Goal: Book appointment/travel/reservation

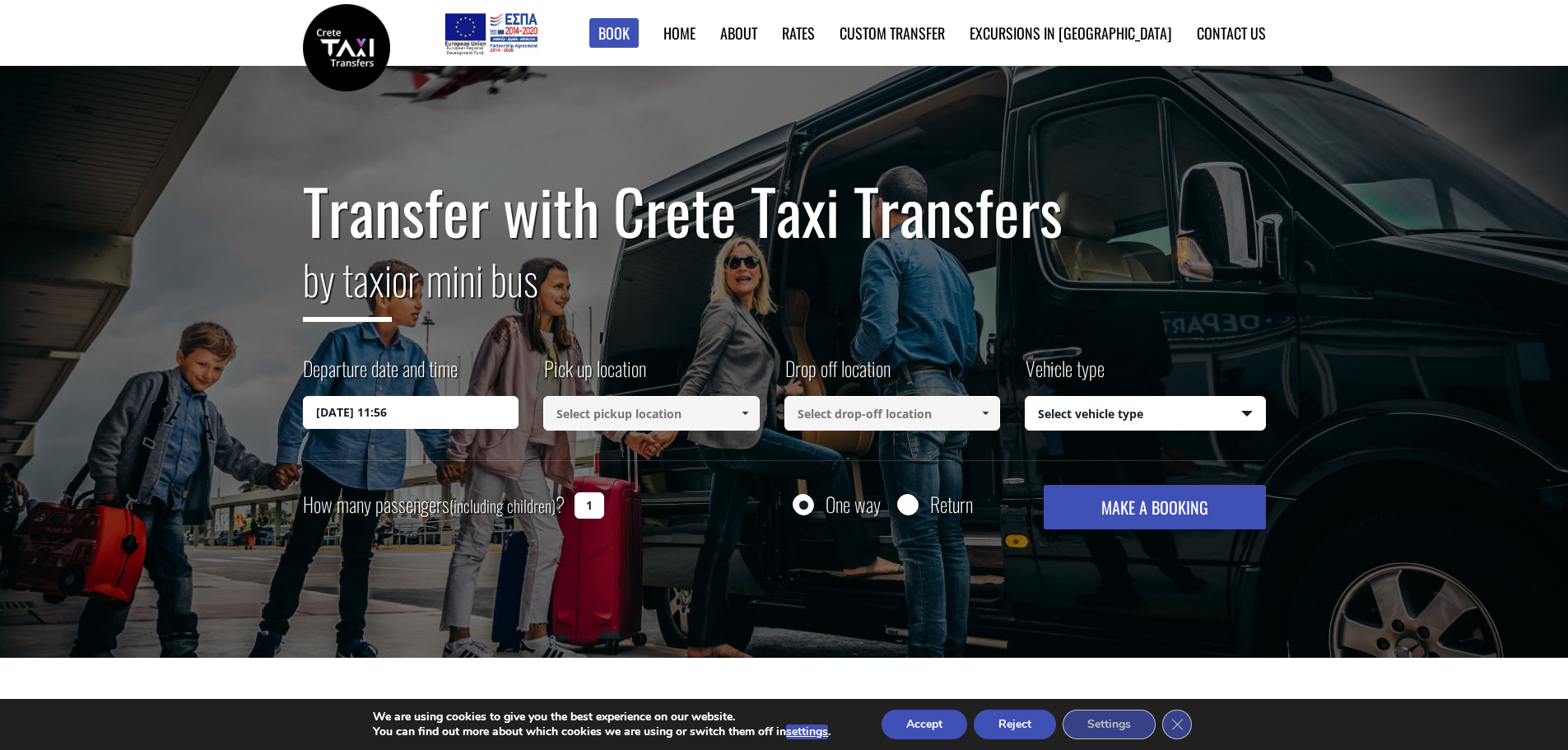
click at [593, 429] on input at bounding box center [651, 413] width 217 height 35
click at [600, 414] on input at bounding box center [651, 413] width 217 height 35
click at [745, 410] on span at bounding box center [745, 413] width 13 height 13
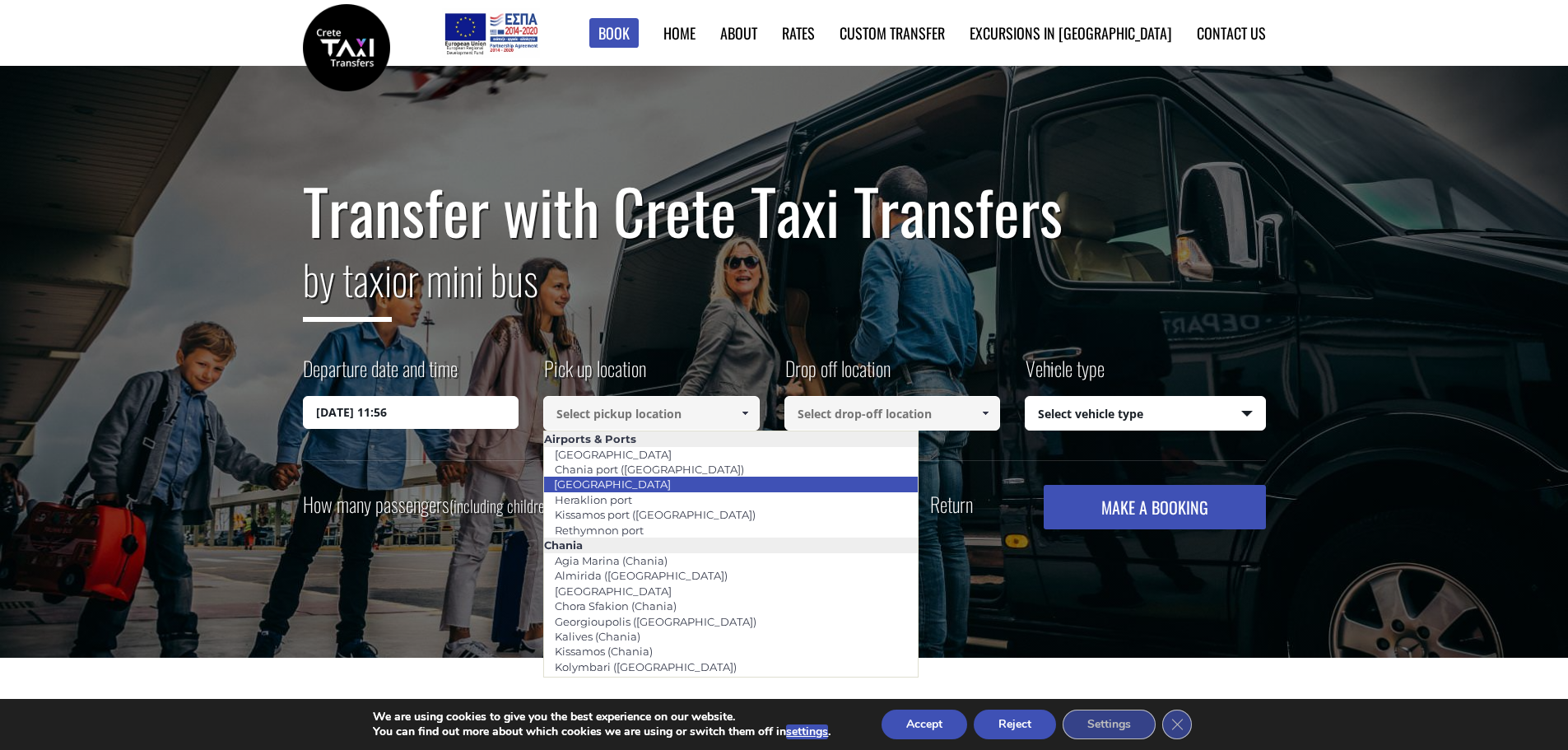
click at [645, 487] on link "[GEOGRAPHIC_DATA]" at bounding box center [613, 484] width 138 height 23
type input "[GEOGRAPHIC_DATA]"
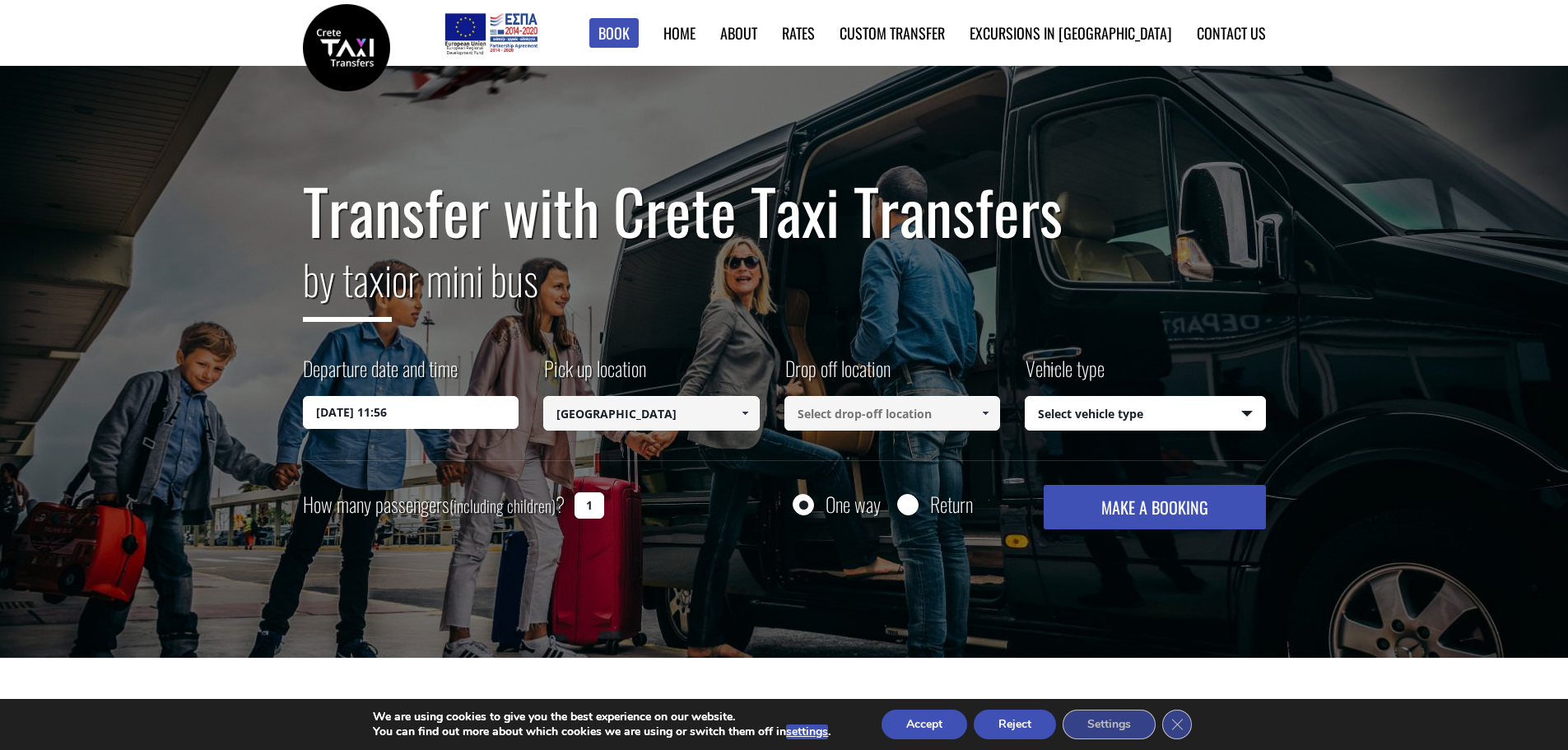
click at [816, 421] on input at bounding box center [892, 413] width 217 height 35
click at [989, 410] on span at bounding box center [985, 413] width 13 height 13
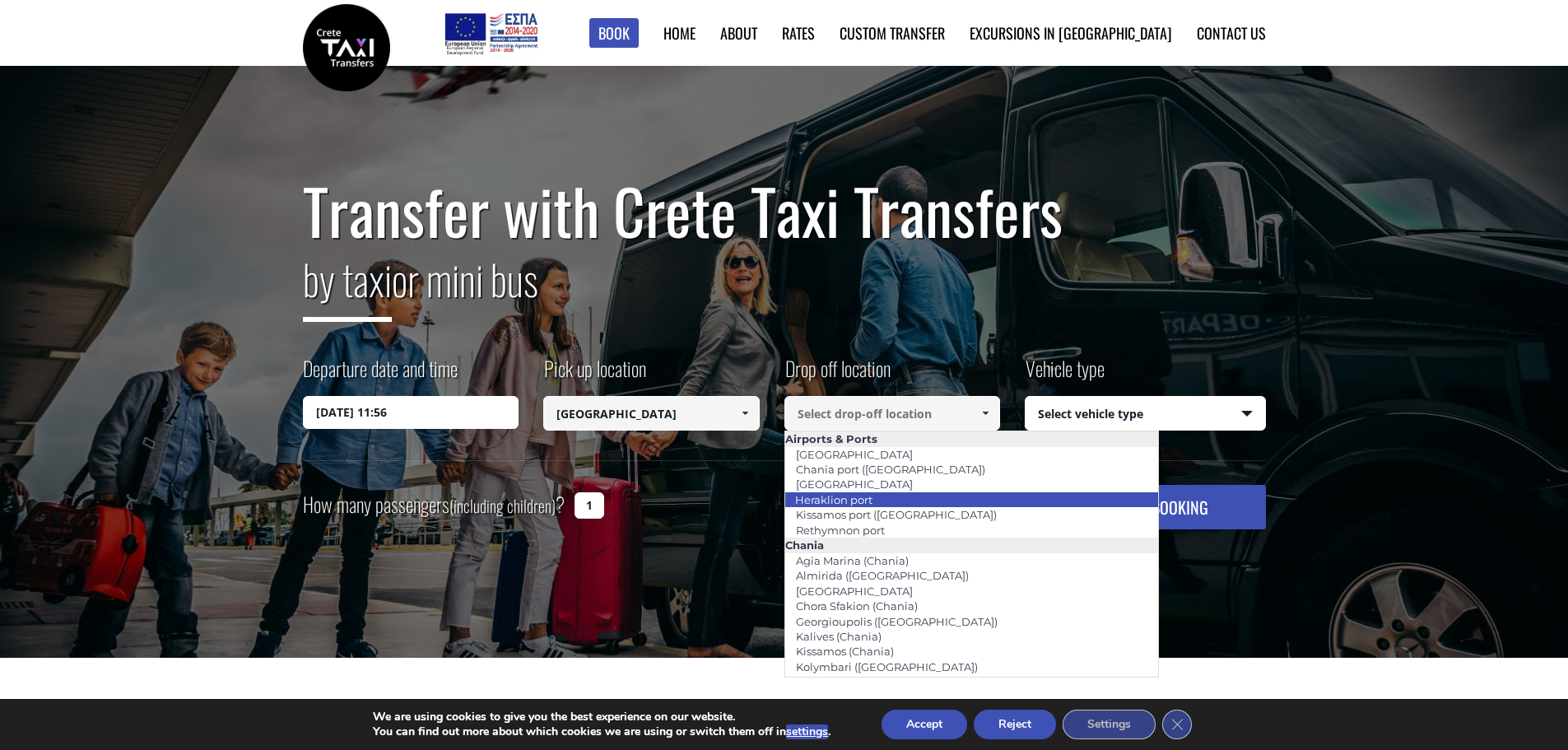
click at [841, 503] on link "Heraklion port" at bounding box center [834, 499] width 98 height 23
type input "Heraklion port"
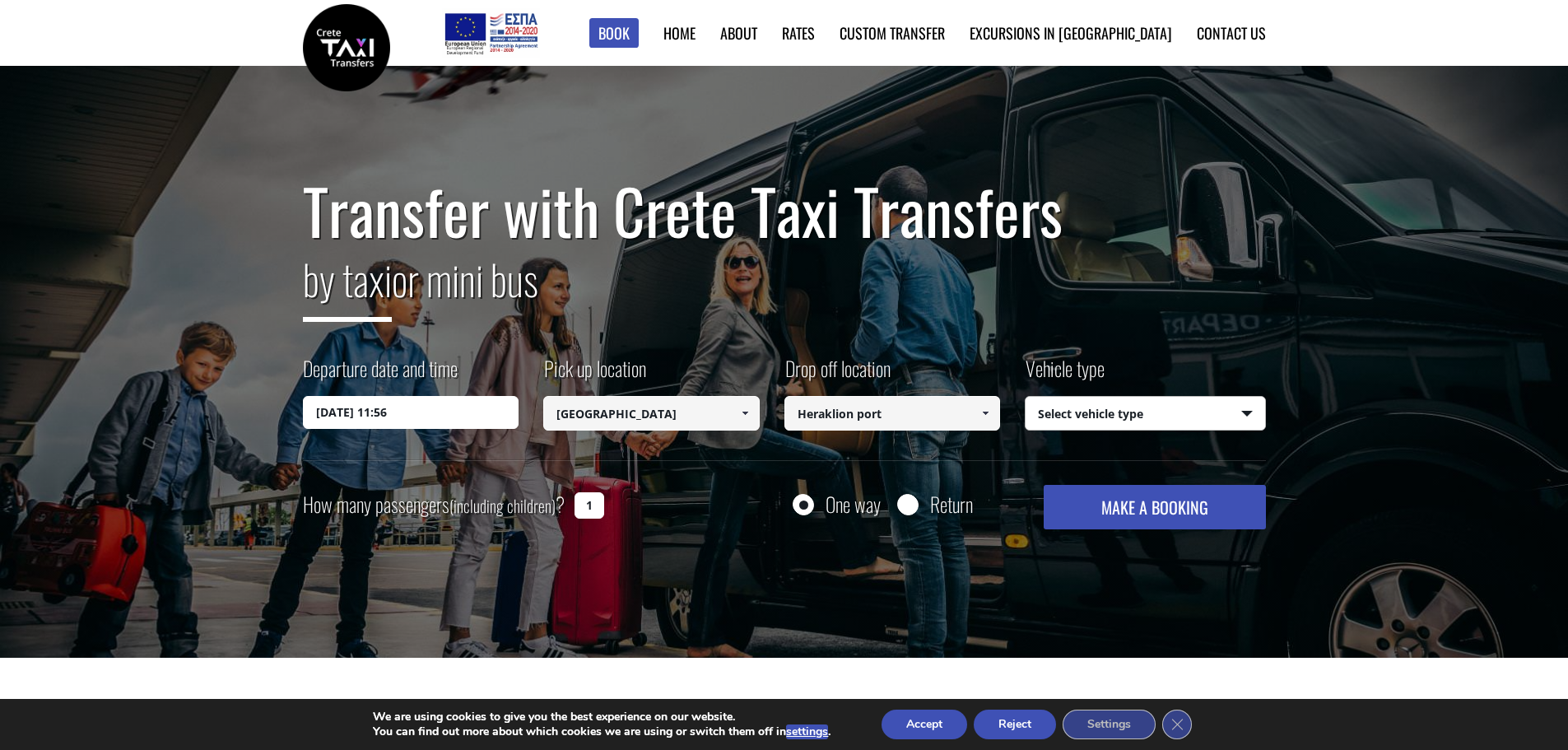
drag, startPoint x: 1106, startPoint y: 415, endPoint x: 1089, endPoint y: 420, distance: 17.7
click at [1106, 415] on select "Select vehicle type Taxi (4 passengers) Mercedes E Class Mini Van (7 passengers…" at bounding box center [1145, 414] width 239 height 35
select select "540"
click at [1025, 397] on select "Select vehicle type Taxi (4 passengers) Mercedes E Class Mini Van (7 passengers…" at bounding box center [1145, 414] width 239 height 35
click at [1098, 512] on button "MAKE A BOOKING" at bounding box center [1154, 506] width 221 height 44
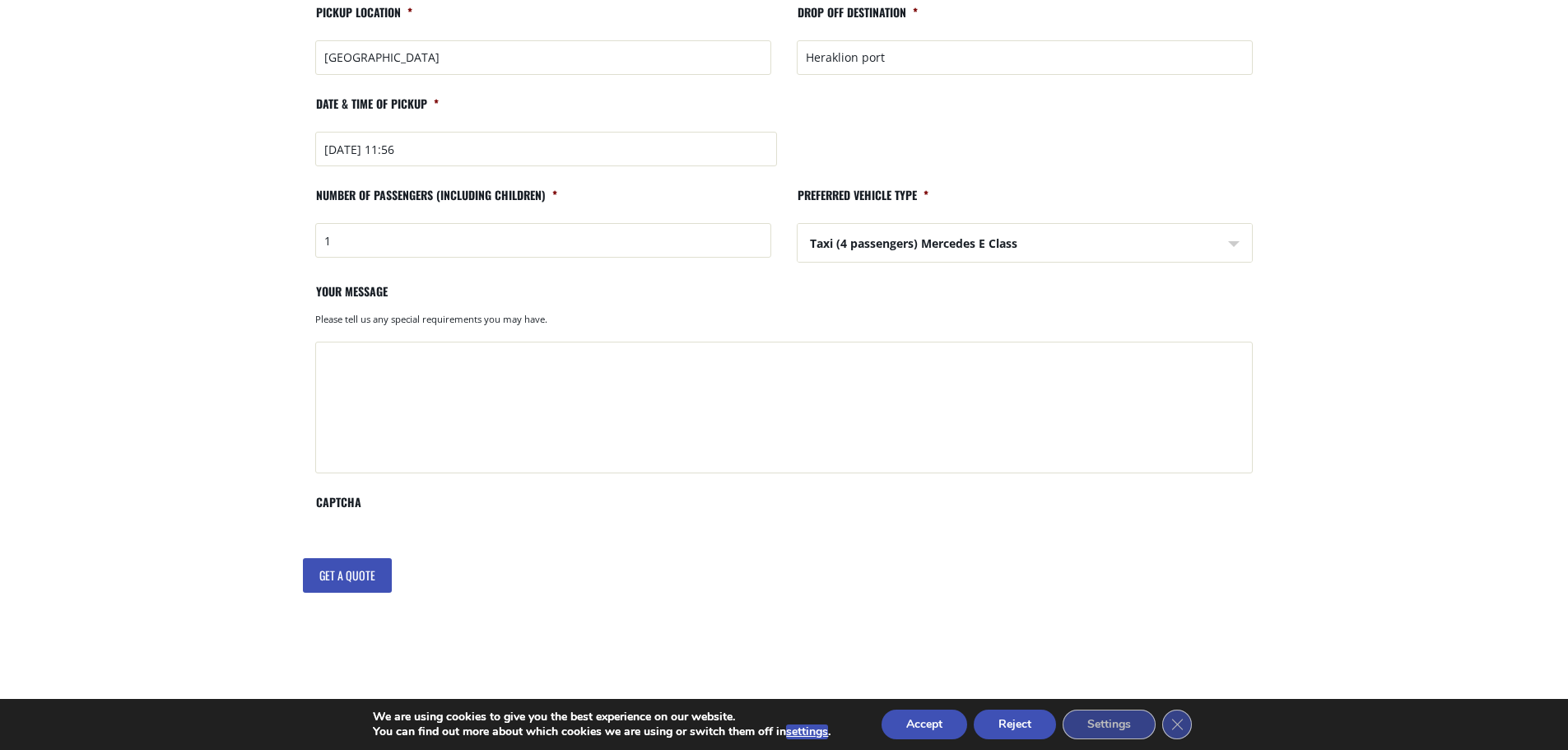
scroll to position [576, 0]
